Goal: Task Accomplishment & Management: Manage account settings

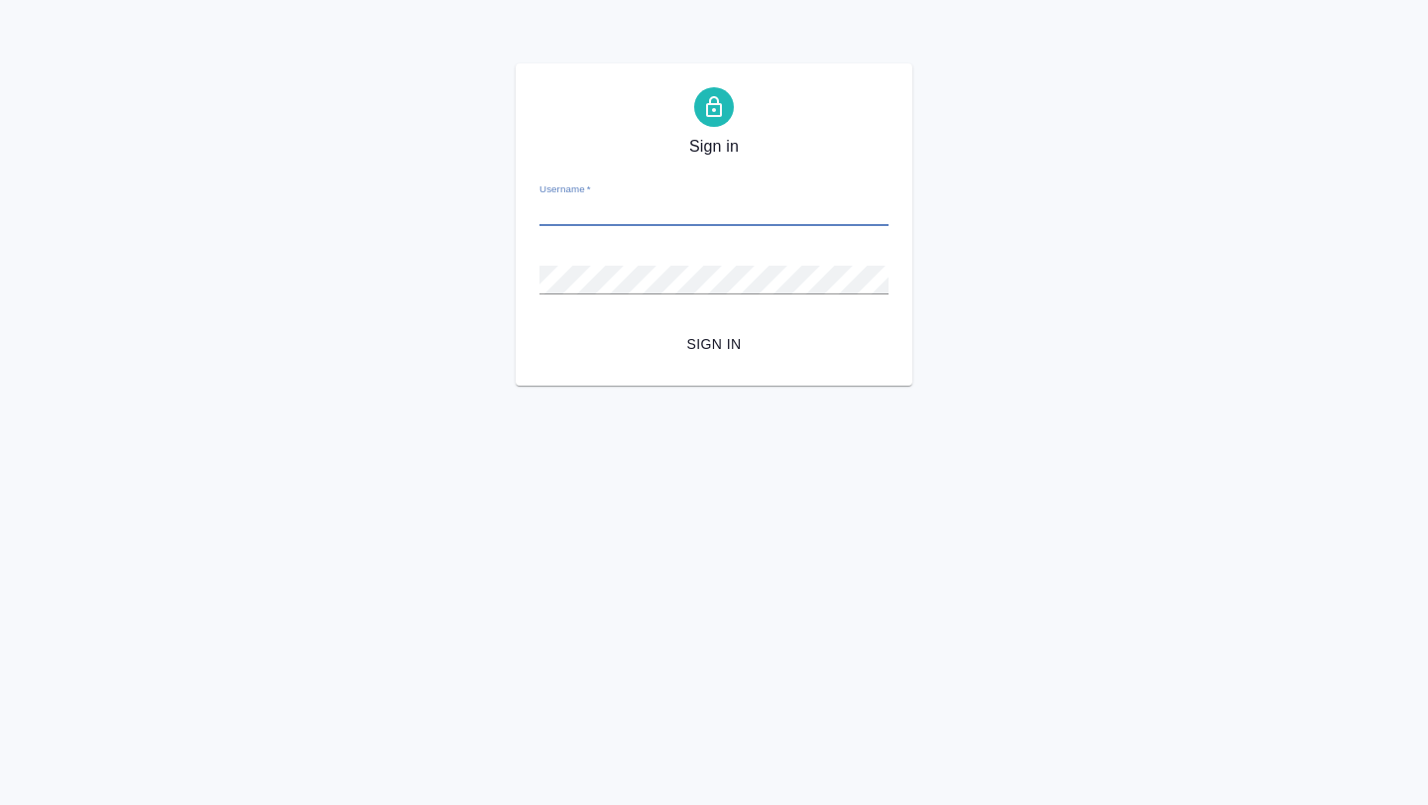
click at [580, 263] on div "Password   *" at bounding box center [713, 272] width 349 height 44
click at [611, 206] on input "Username   *" at bounding box center [713, 212] width 349 height 28
type input "[EMAIL_ADDRESS][DOMAIN_NAME]"
click at [720, 331] on button "Sign in" at bounding box center [713, 344] width 349 height 37
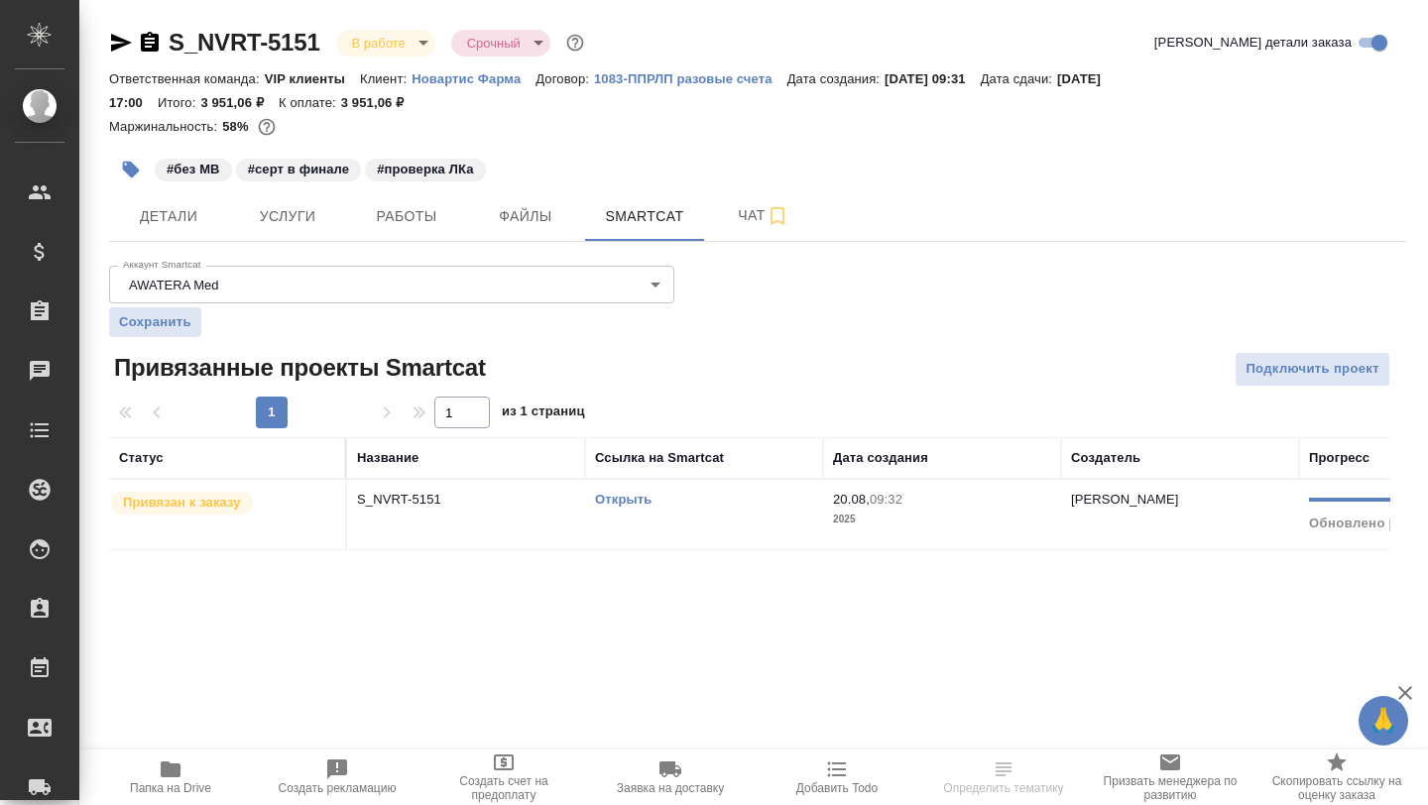
click at [627, 507] on link "Открыть" at bounding box center [623, 499] width 57 height 15
click at [176, 771] on icon "button" at bounding box center [171, 770] width 20 height 16
click at [394, 241] on hr at bounding box center [757, 241] width 1297 height 1
click at [398, 231] on button "Работы" at bounding box center [406, 216] width 119 height 50
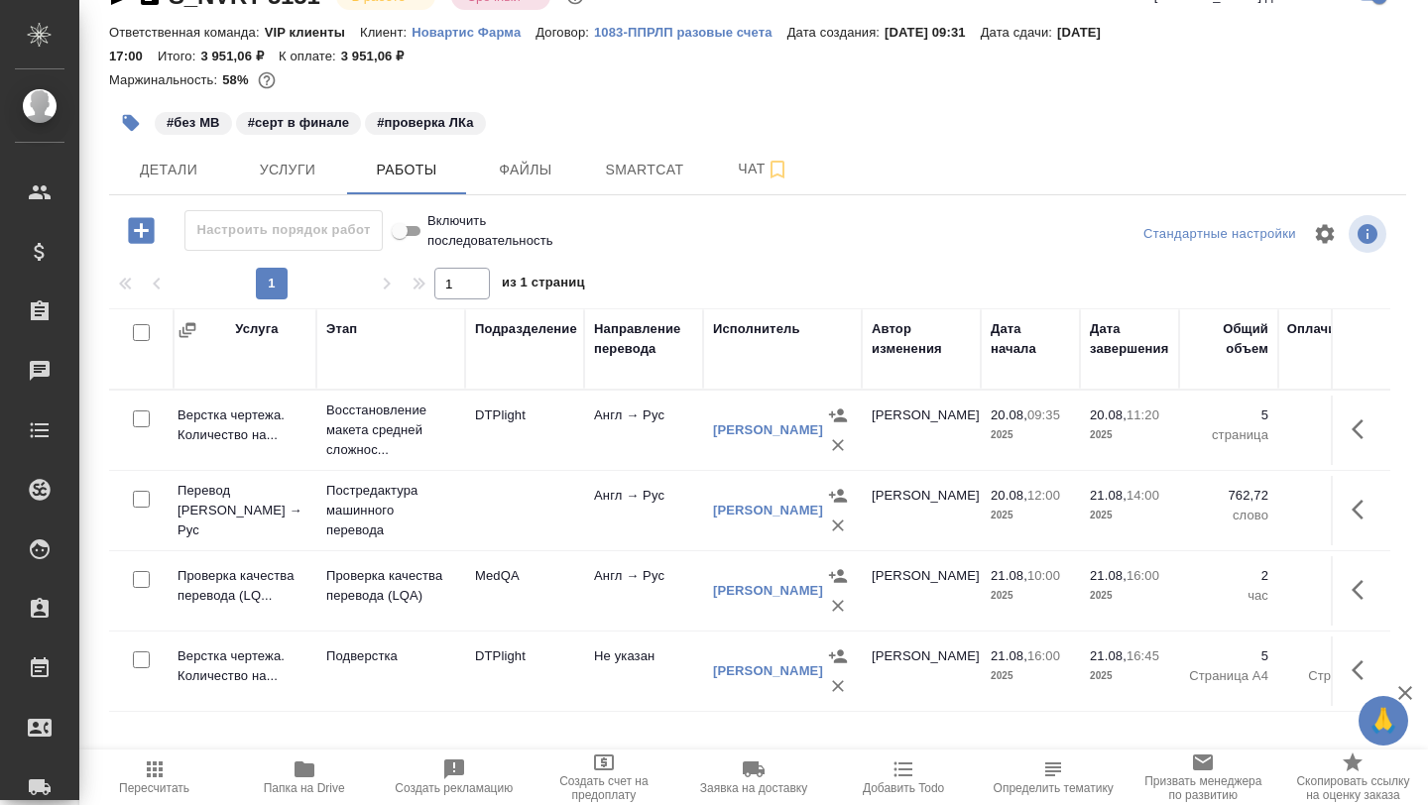
scroll to position [0, 127]
click at [1367, 586] on icon "button" at bounding box center [1363, 590] width 24 height 24
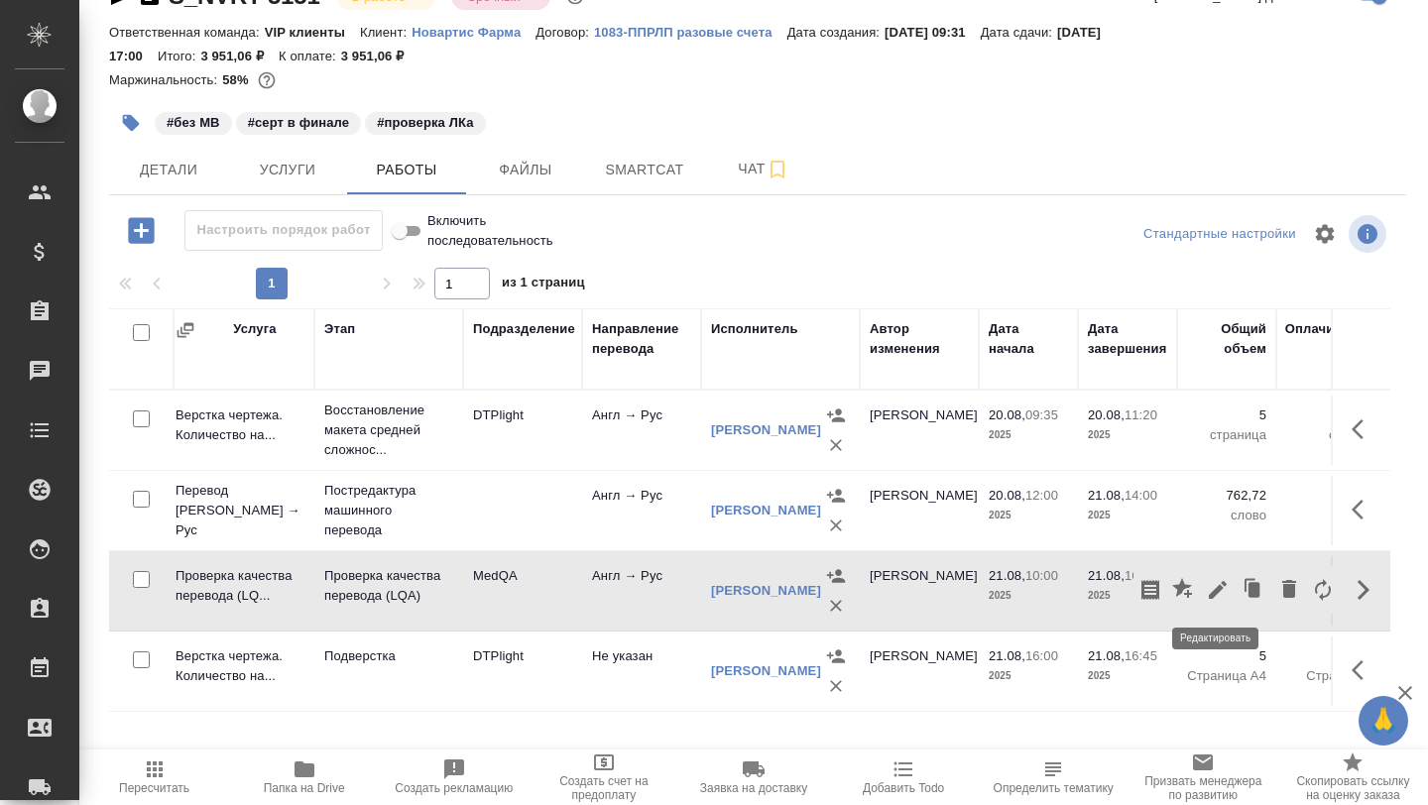
click at [1214, 595] on icon "button" at bounding box center [1218, 590] width 18 height 18
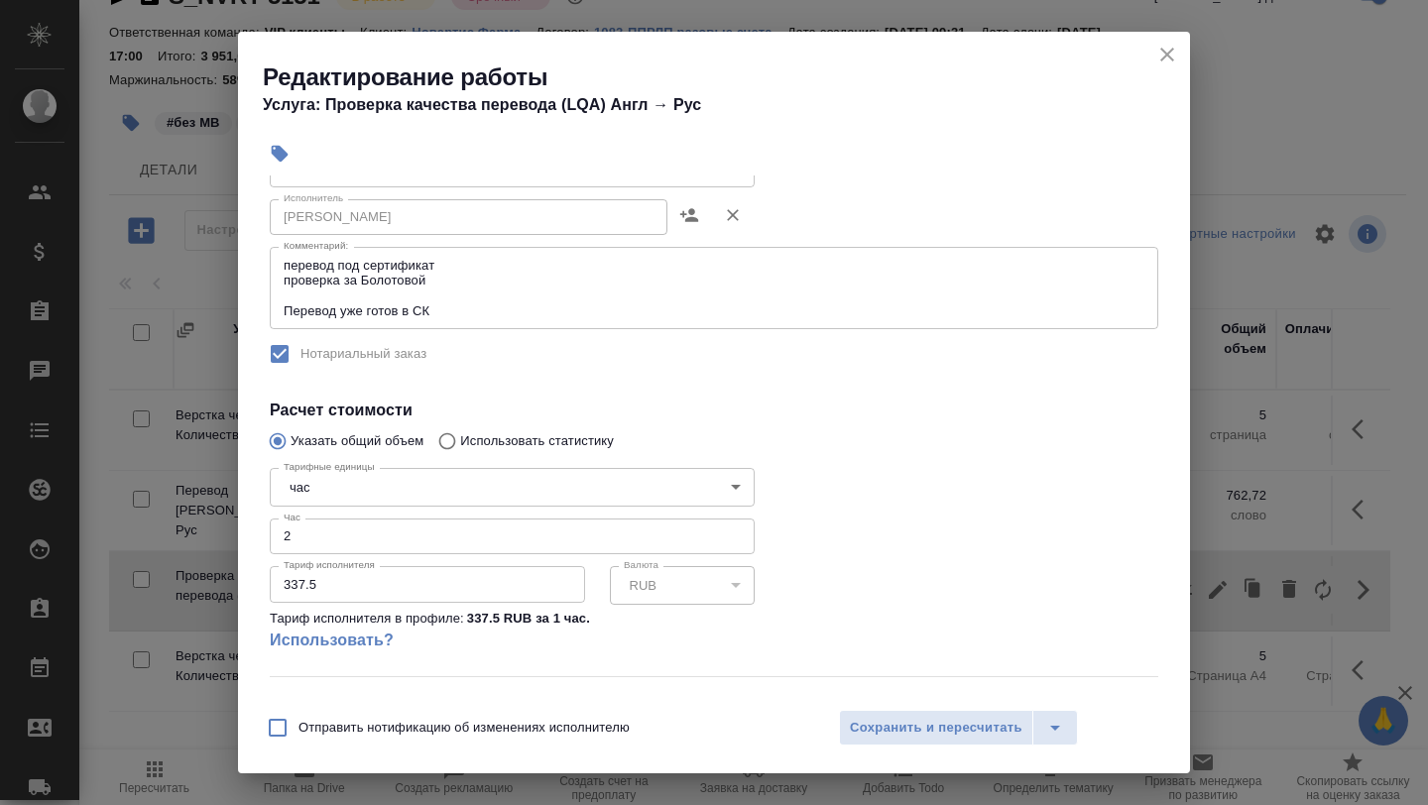
scroll to position [257, 0]
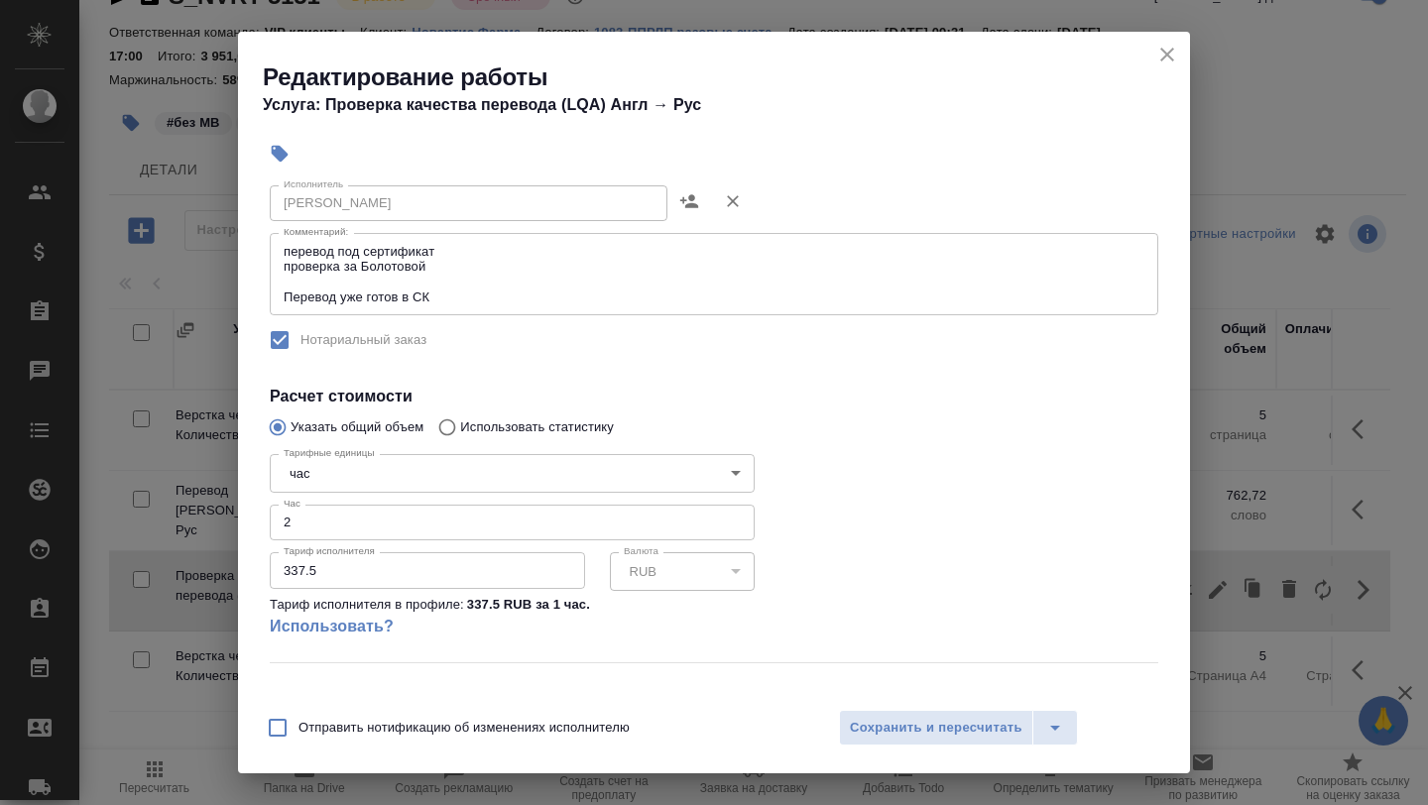
click at [737, 530] on input "2" at bounding box center [512, 523] width 485 height 36
type input "1"
click at [733, 527] on input "1" at bounding box center [512, 523] width 485 height 36
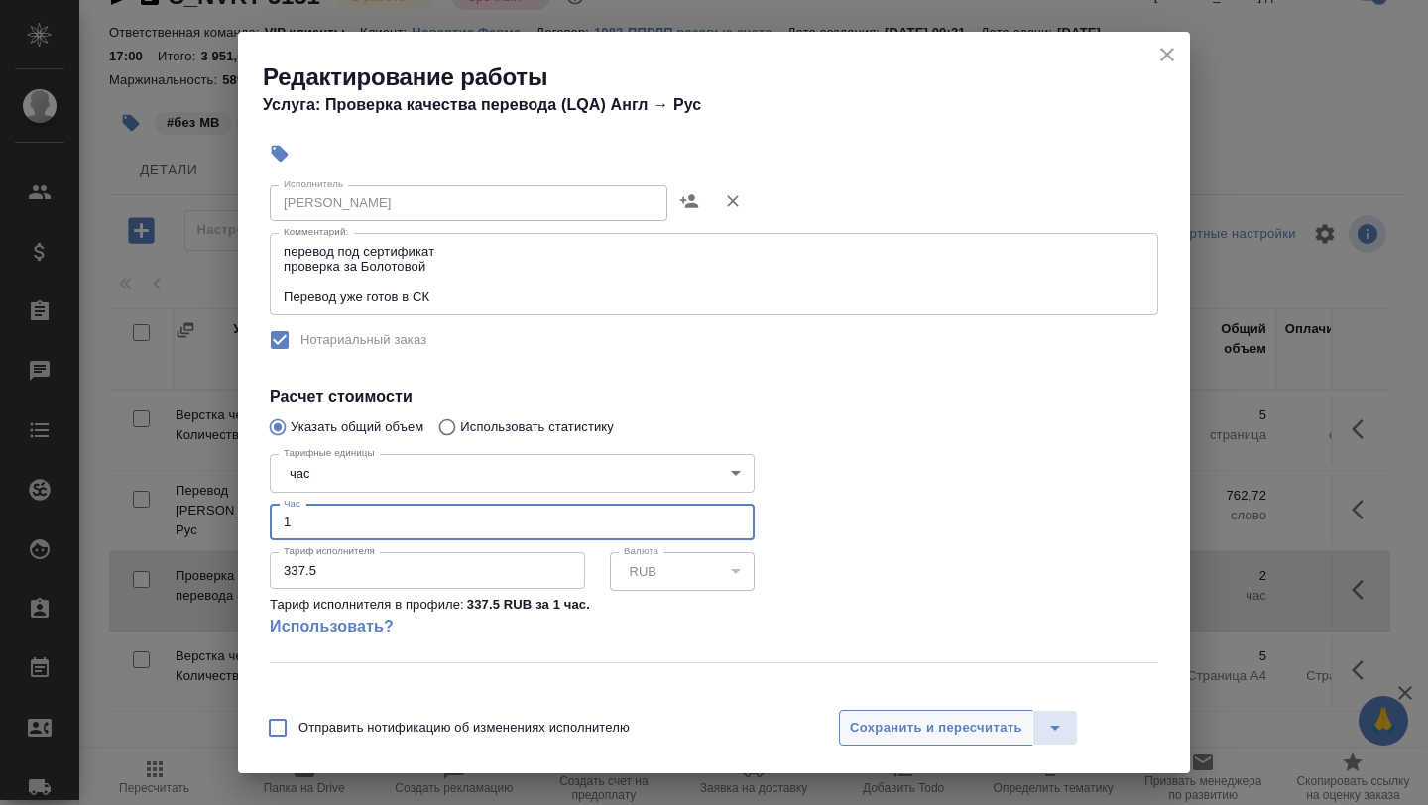
click at [900, 728] on span "Сохранить и пересчитать" at bounding box center [936, 728] width 173 height 23
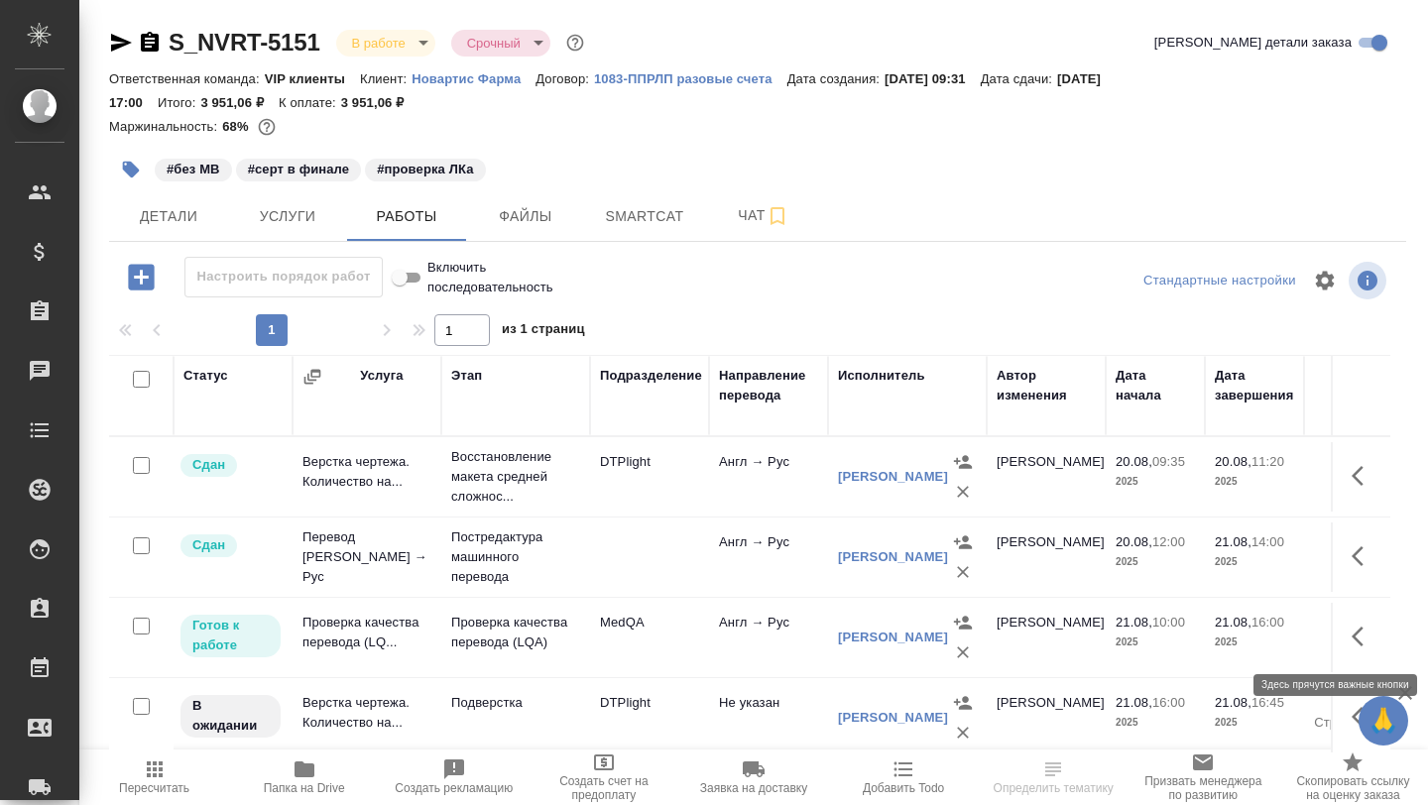
click at [1353, 634] on icon "button" at bounding box center [1357, 637] width 12 height 20
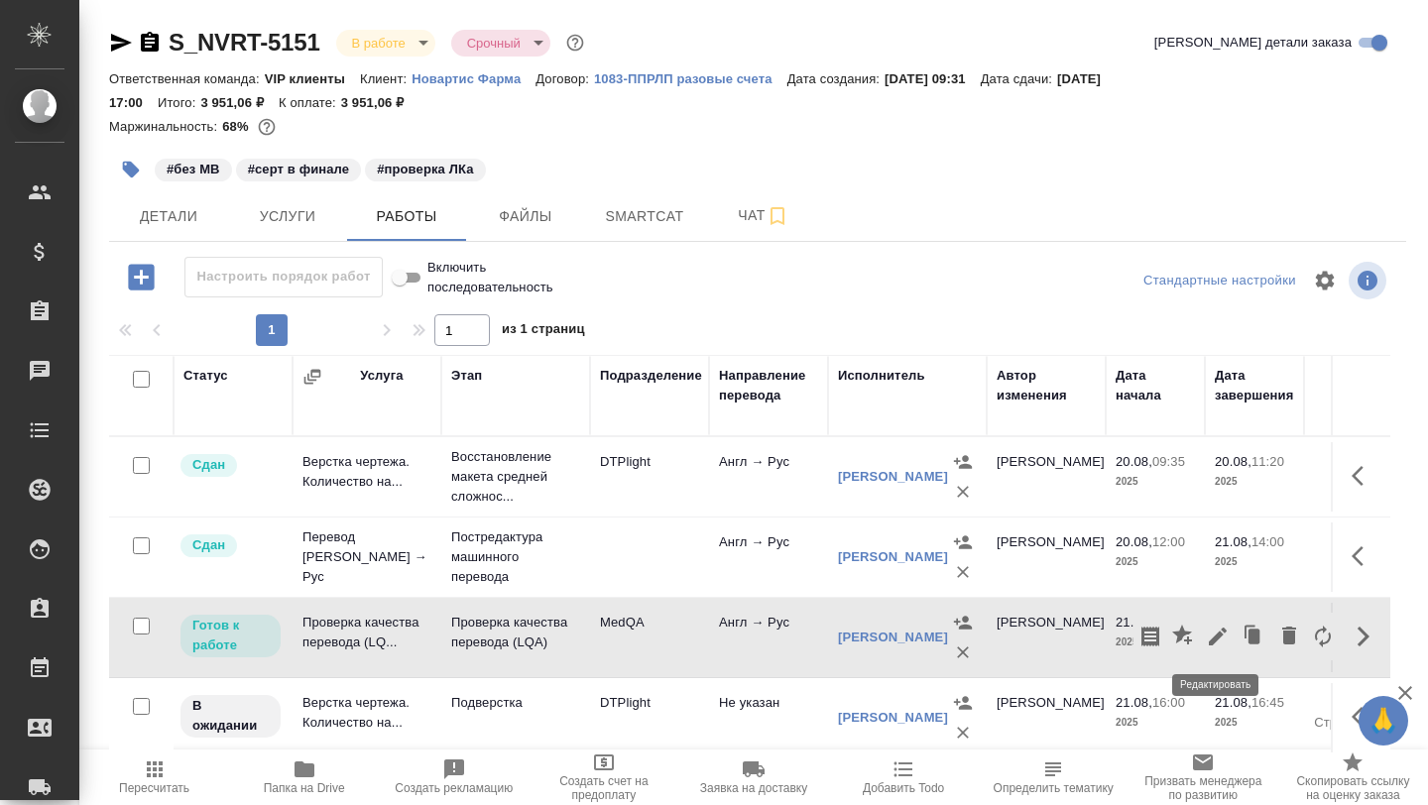
click at [1218, 645] on icon "button" at bounding box center [1218, 637] width 24 height 24
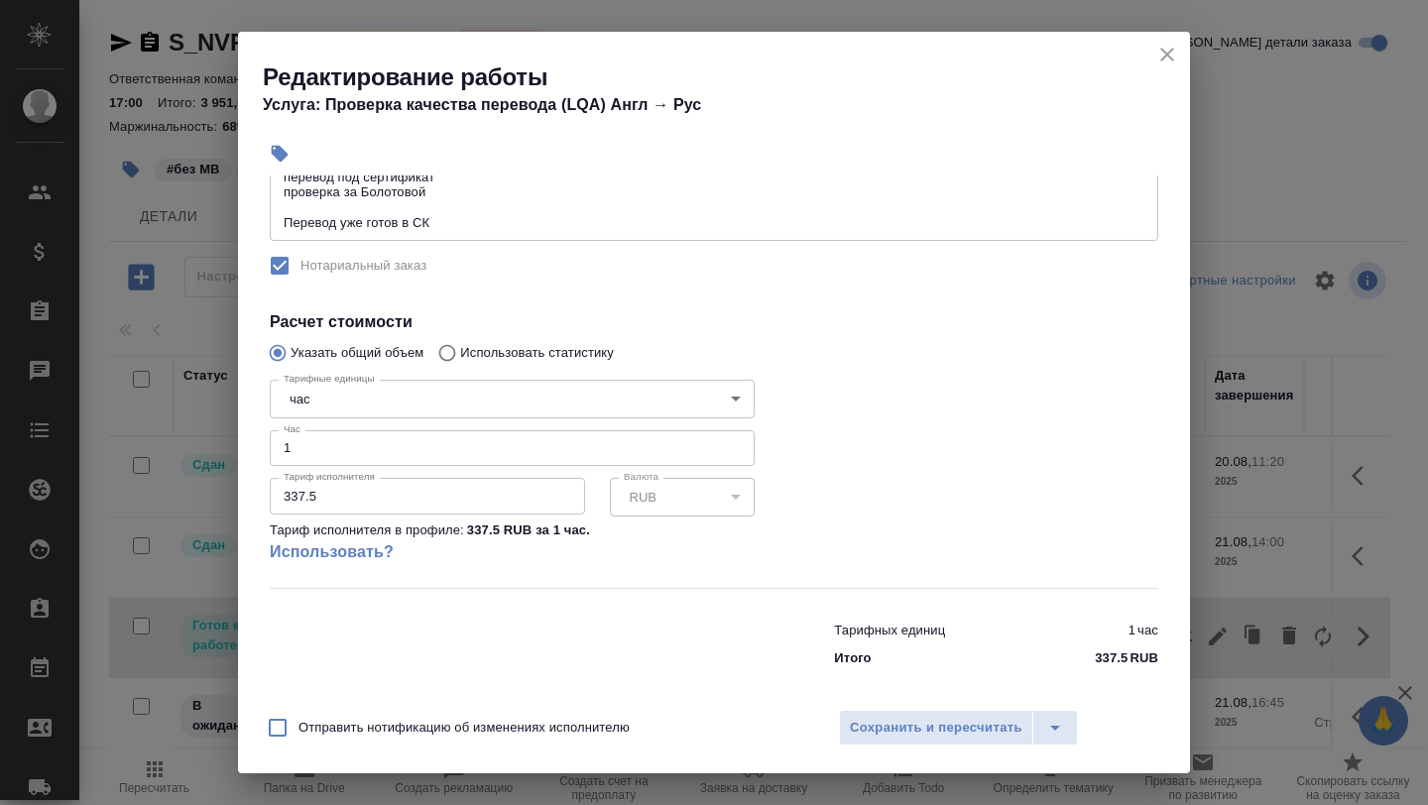
scroll to position [341, 0]
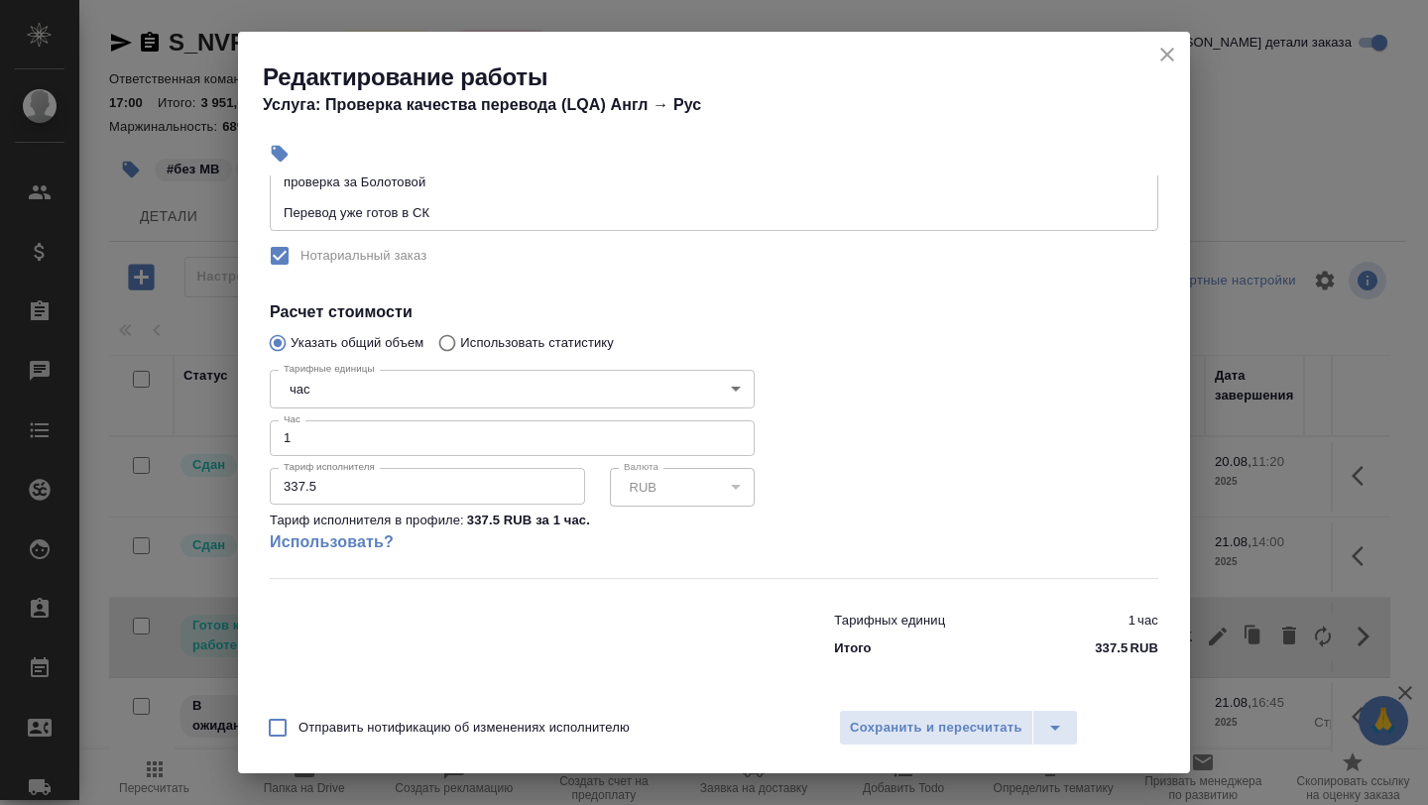
click at [332, 441] on input "1" at bounding box center [512, 438] width 485 height 36
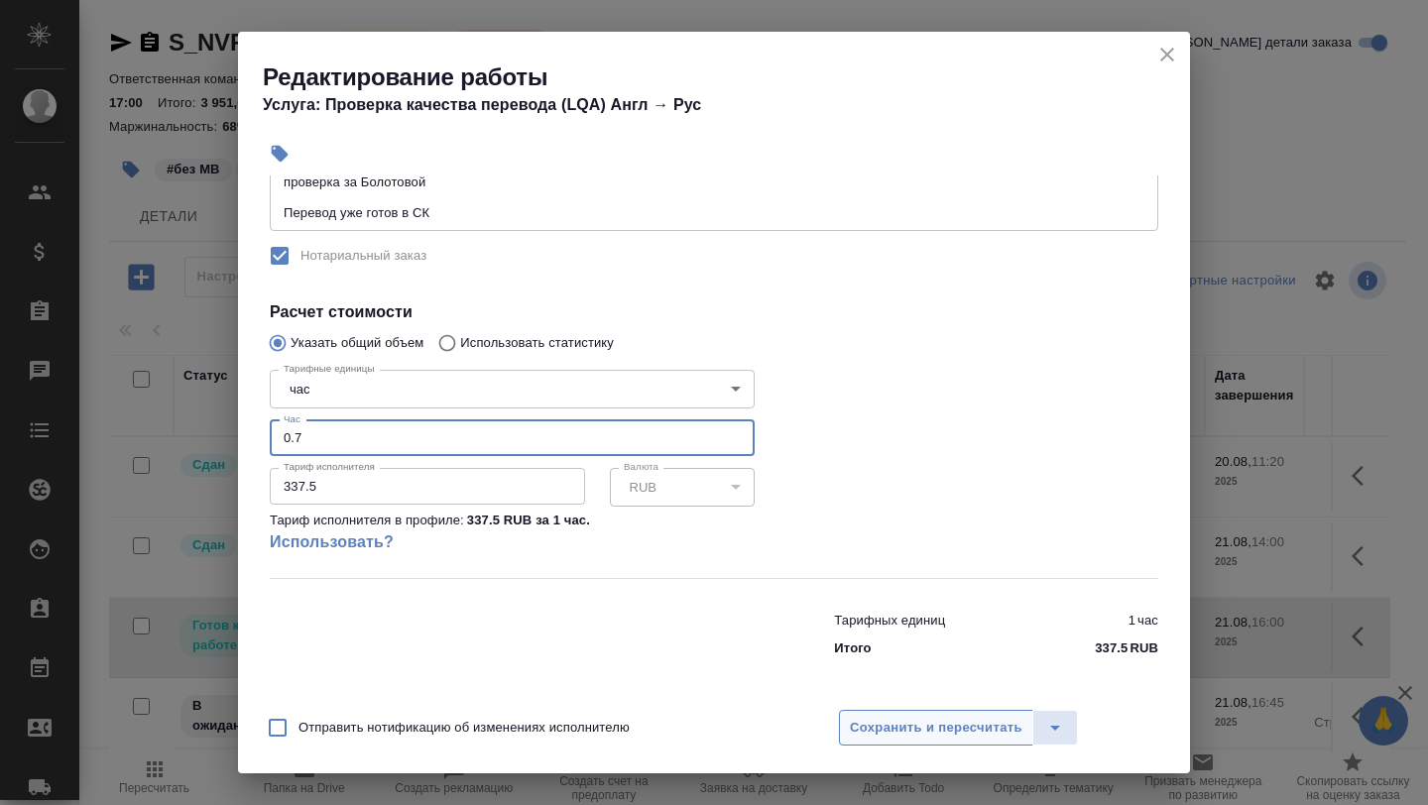
type input "0.7"
click at [878, 730] on span "Сохранить и пересчитать" at bounding box center [936, 728] width 173 height 23
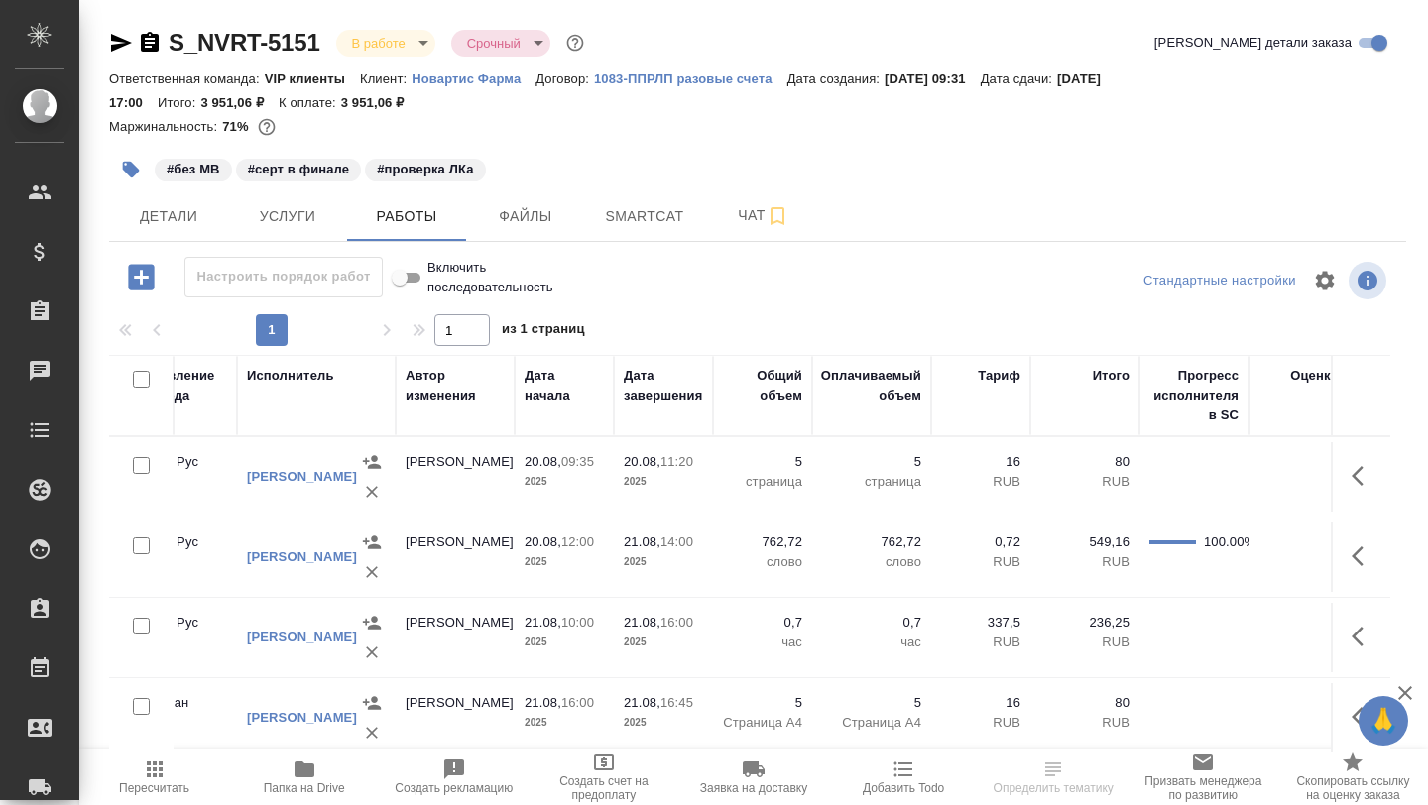
scroll to position [0, 594]
click at [303, 767] on icon "button" at bounding box center [304, 770] width 20 height 16
